Goal: Transaction & Acquisition: Purchase product/service

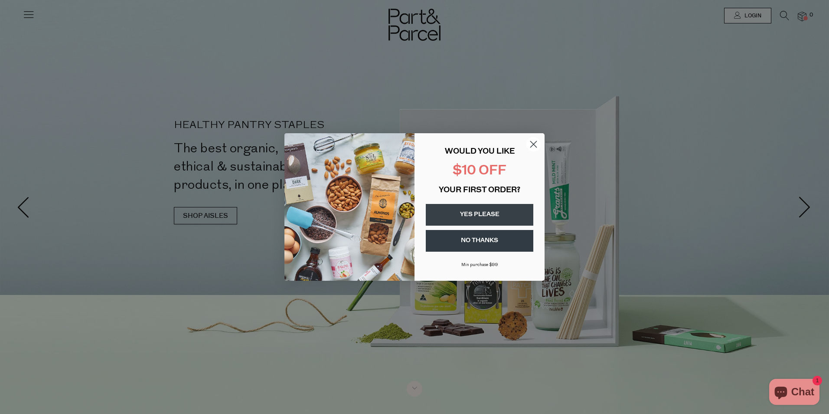
click at [534, 145] on icon "Close dialog" at bounding box center [534, 144] width 6 height 6
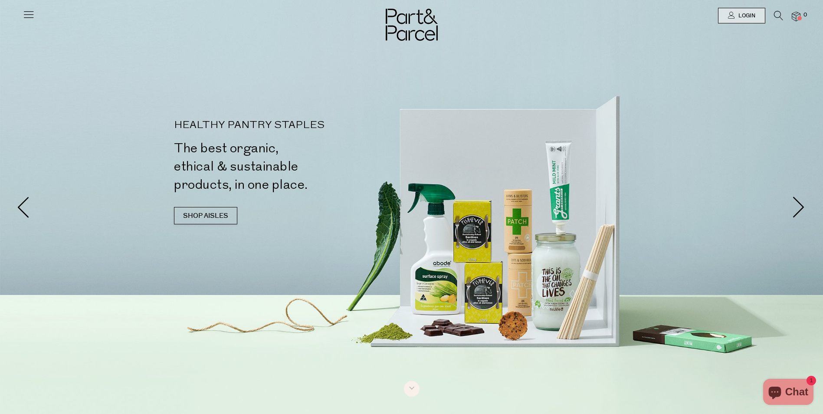
click at [24, 15] on icon at bounding box center [29, 14] width 12 height 12
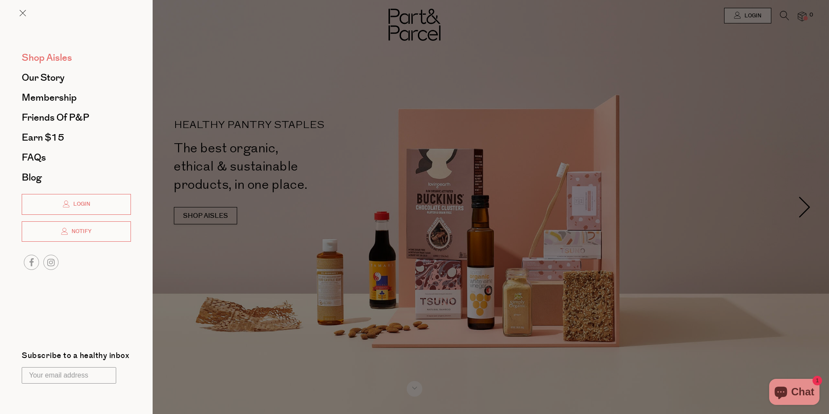
click at [39, 62] on span "Shop Aisles" at bounding box center [47, 58] width 50 height 14
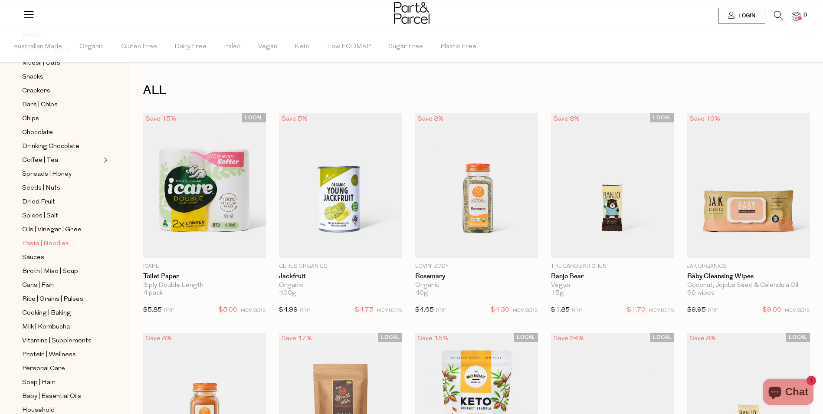
scroll to position [141, 0]
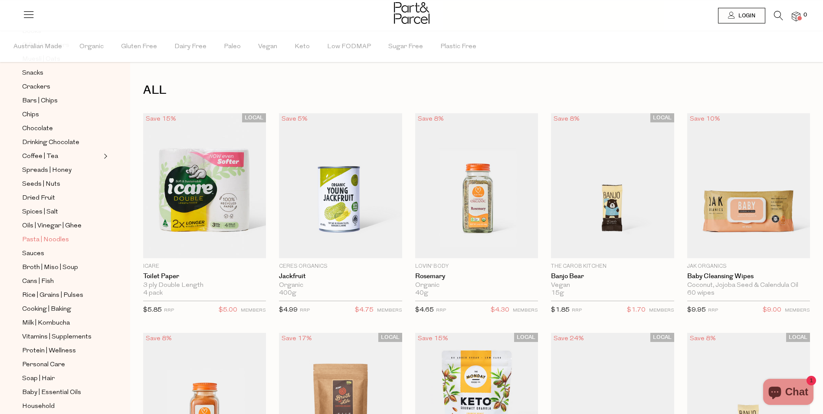
click at [62, 235] on span "Pasta | Noodles" at bounding box center [45, 240] width 47 height 10
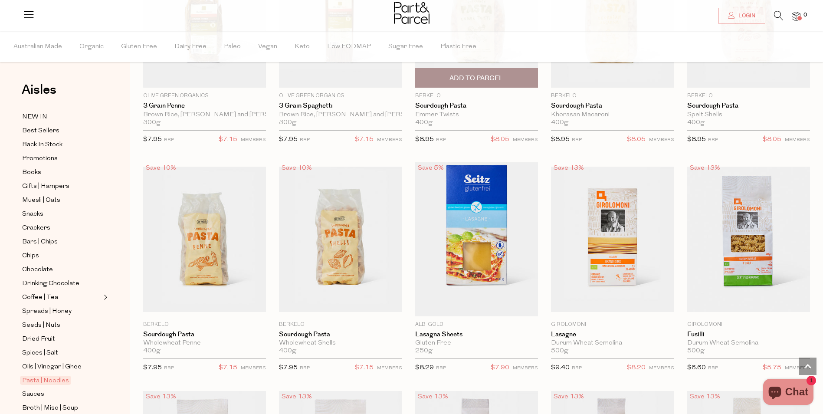
scroll to position [857, 0]
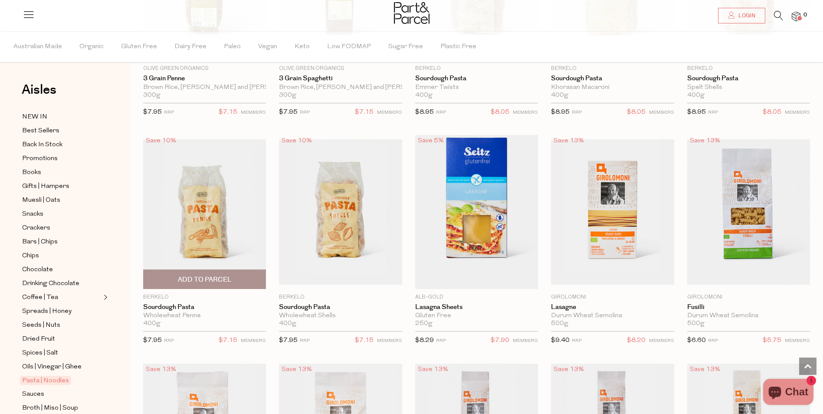
click at [202, 272] on span "Add To Parcel" at bounding box center [205, 279] width 118 height 19
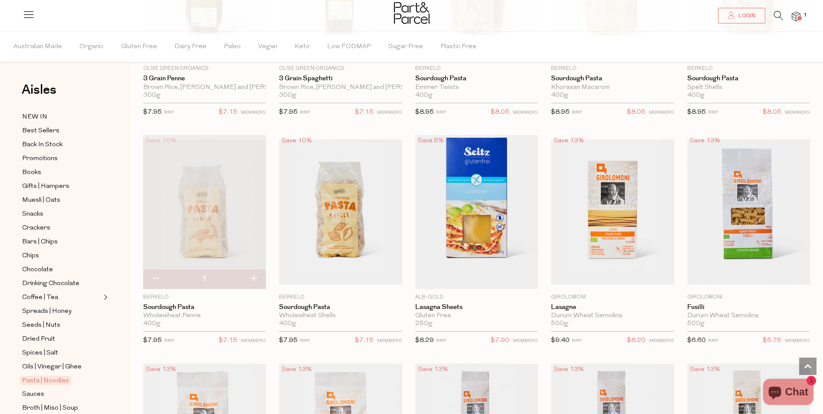
click at [256, 275] on button "button" at bounding box center [253, 278] width 25 height 19
type input "2"
click at [353, 276] on span "Add To Parcel" at bounding box center [341, 279] width 54 height 9
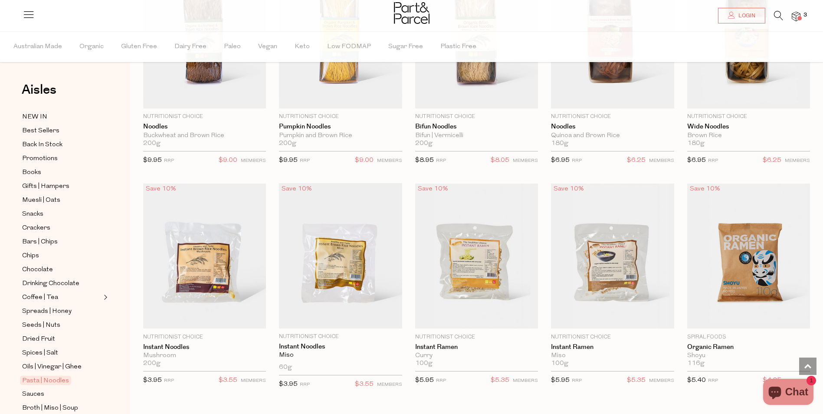
scroll to position [1919, 0]
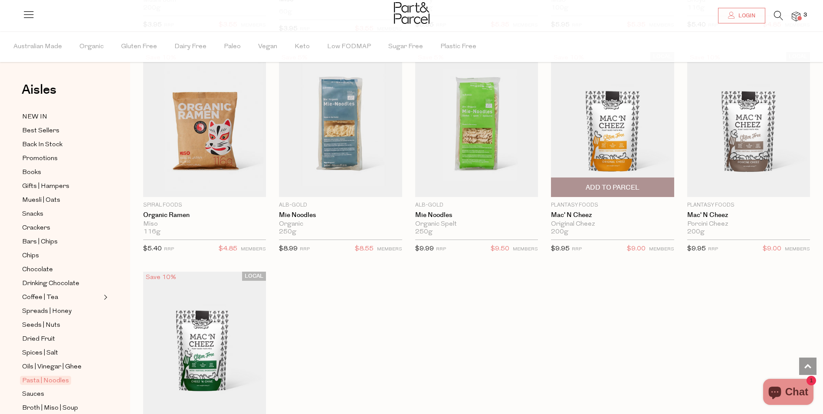
scroll to position [2136, 0]
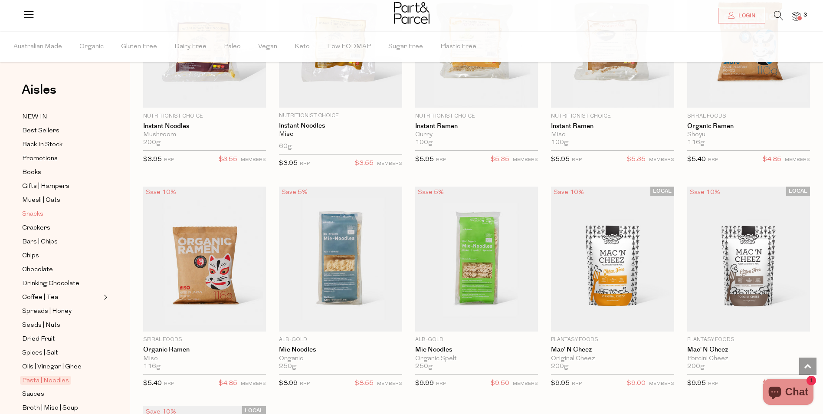
click at [39, 213] on span "Snacks" at bounding box center [32, 214] width 21 height 10
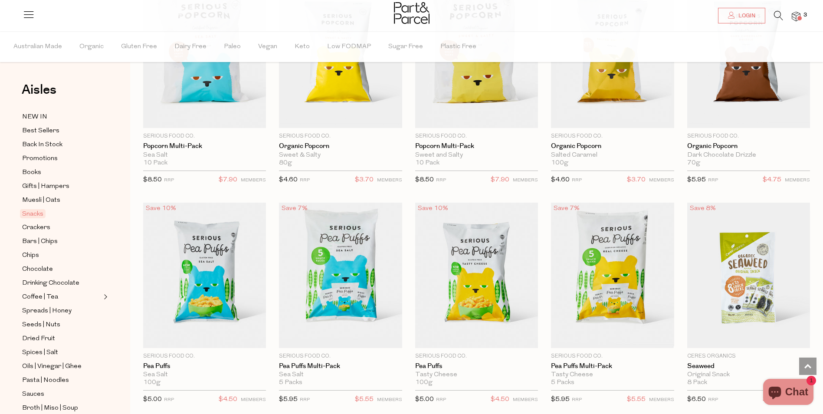
scroll to position [1930, 0]
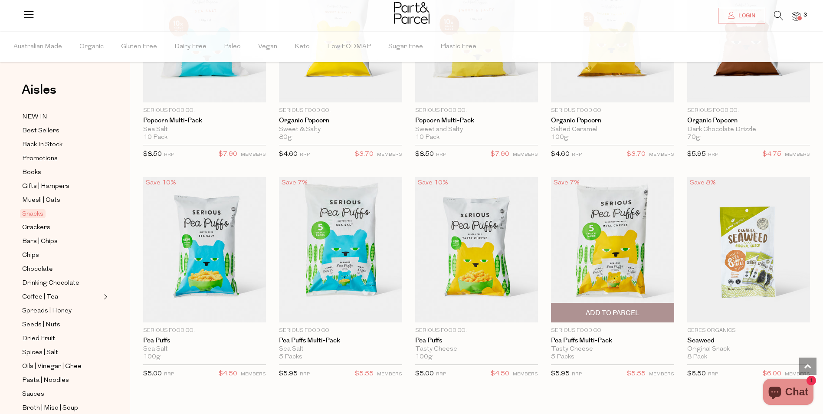
click at [607, 232] on img at bounding box center [612, 249] width 123 height 145
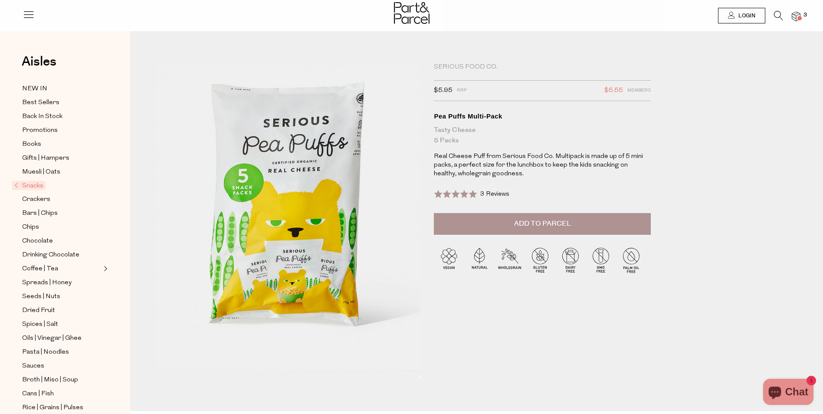
click at [553, 221] on span "Add to Parcel" at bounding box center [542, 224] width 57 height 10
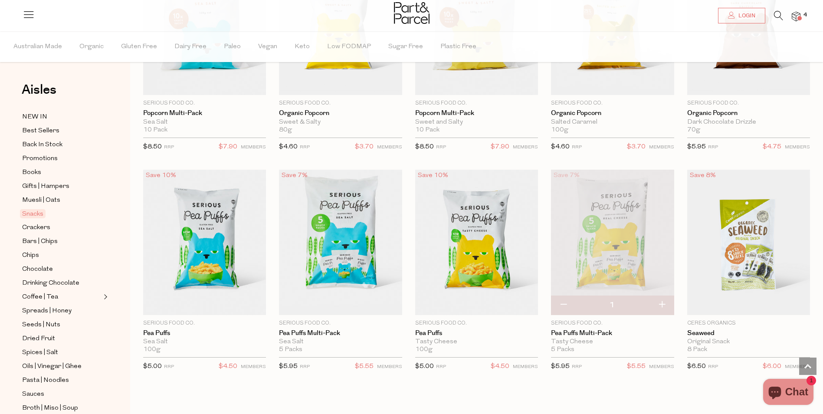
scroll to position [1944, 0]
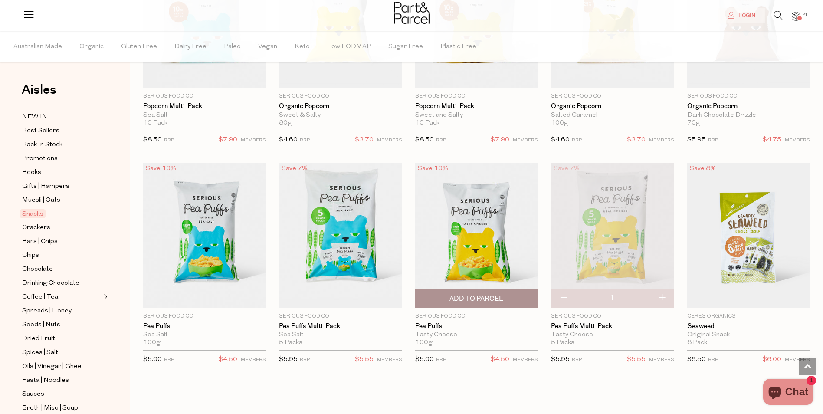
click at [464, 294] on span "Add To Parcel" at bounding box center [476, 298] width 54 height 9
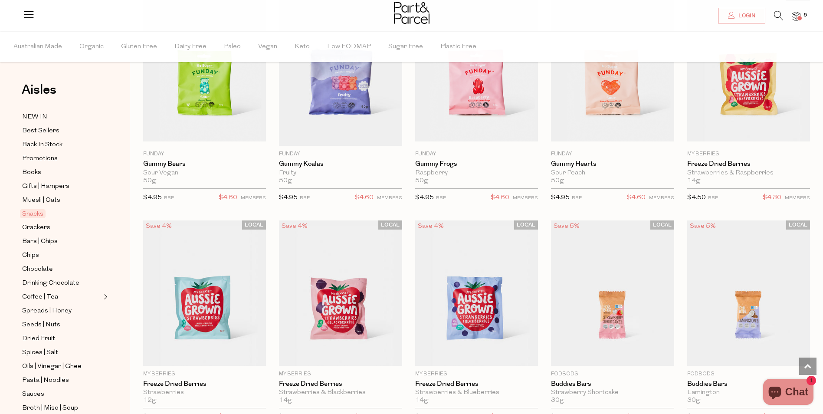
scroll to position [773, 0]
